Goal: Find contact information: Find contact information

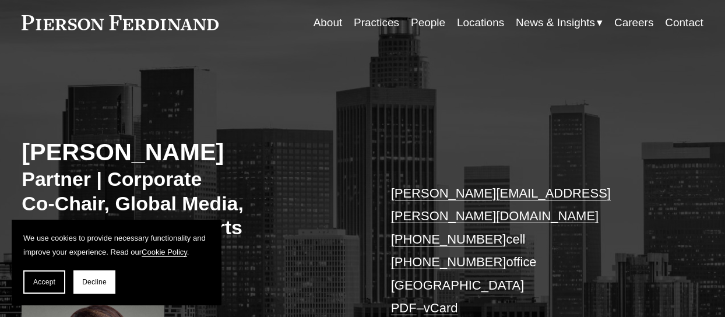
scroll to position [58, 0]
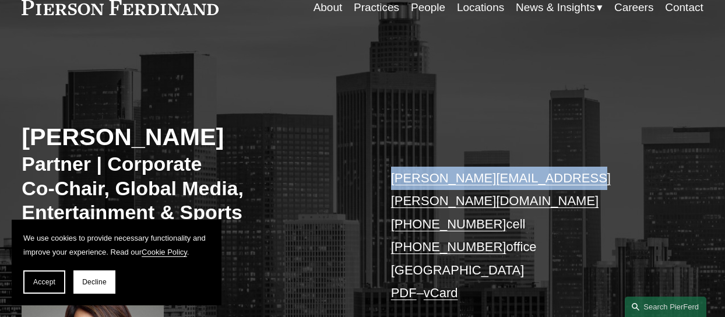
drag, startPoint x: 569, startPoint y: 178, endPoint x: 390, endPoint y: 184, distance: 178.4
click at [391, 184] on p "denise.stevens@pierferd.com +1.615.364.3007 cell +1.615.728.4197 office Los Ang…" at bounding box center [533, 236] width 284 height 138
copy link "denise.stevens@pierferd.com"
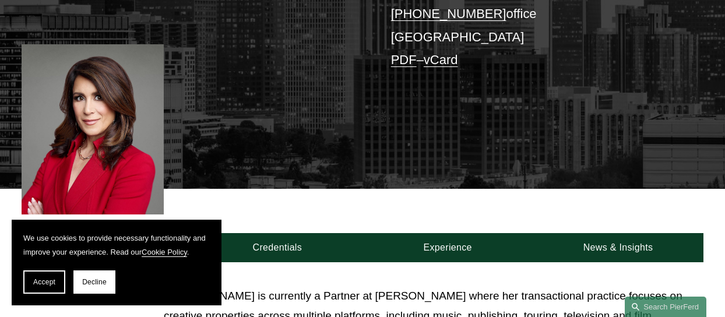
scroll to position [466, 0]
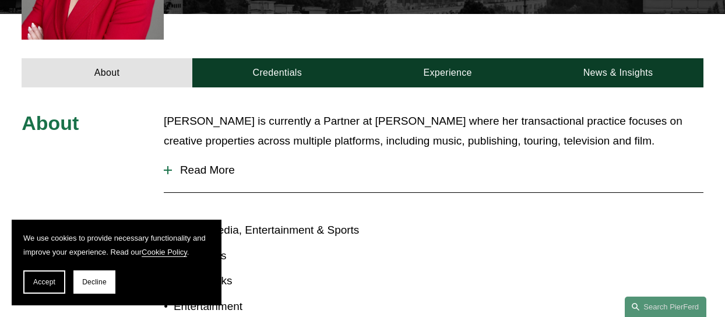
click at [206, 164] on span "Read More" at bounding box center [437, 170] width 531 height 13
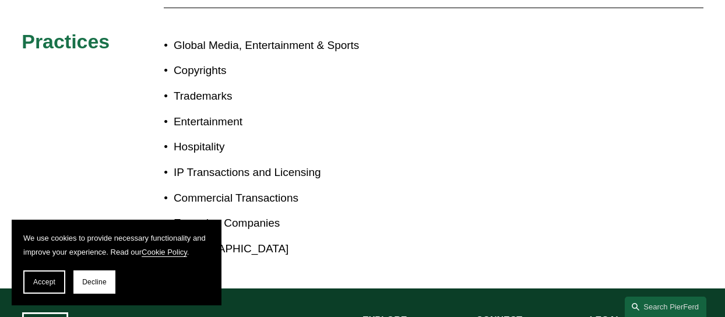
scroll to position [1049, 0]
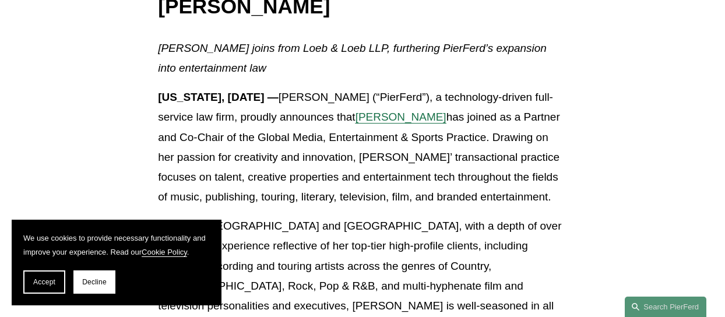
scroll to position [291, 0]
